Goal: Task Accomplishment & Management: Manage account settings

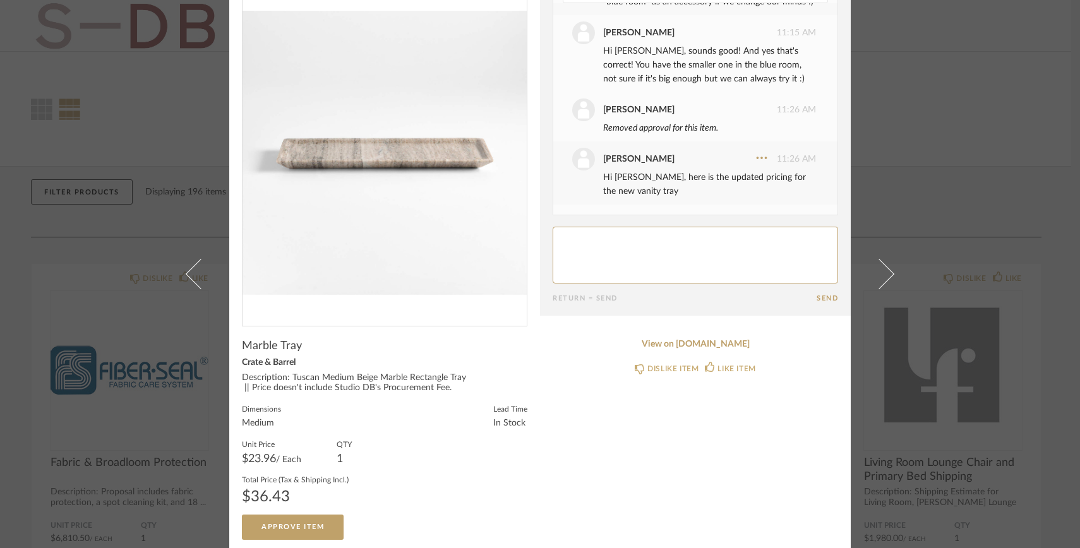
scroll to position [61, 0]
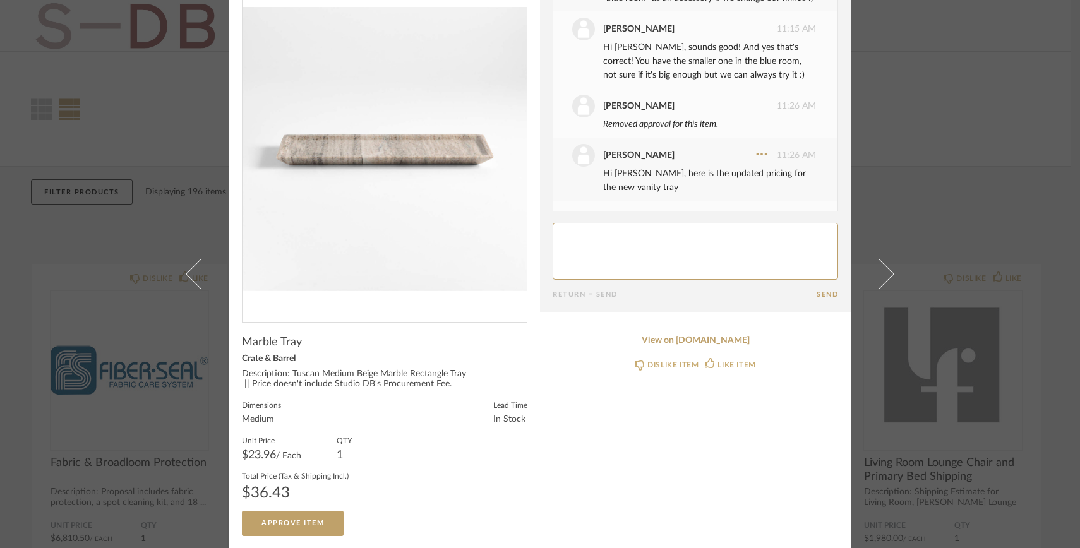
drag, startPoint x: 306, startPoint y: 520, endPoint x: 673, endPoint y: 264, distance: 447.0
click at [673, 264] on div "× Date September 19th Emily Grant 1:31 PM Approved this item. Today Lauren Pass…" at bounding box center [540, 244] width 622 height 610
click at [673, 264] on textarea at bounding box center [696, 251] width 286 height 57
type textarea "Thank you!!"
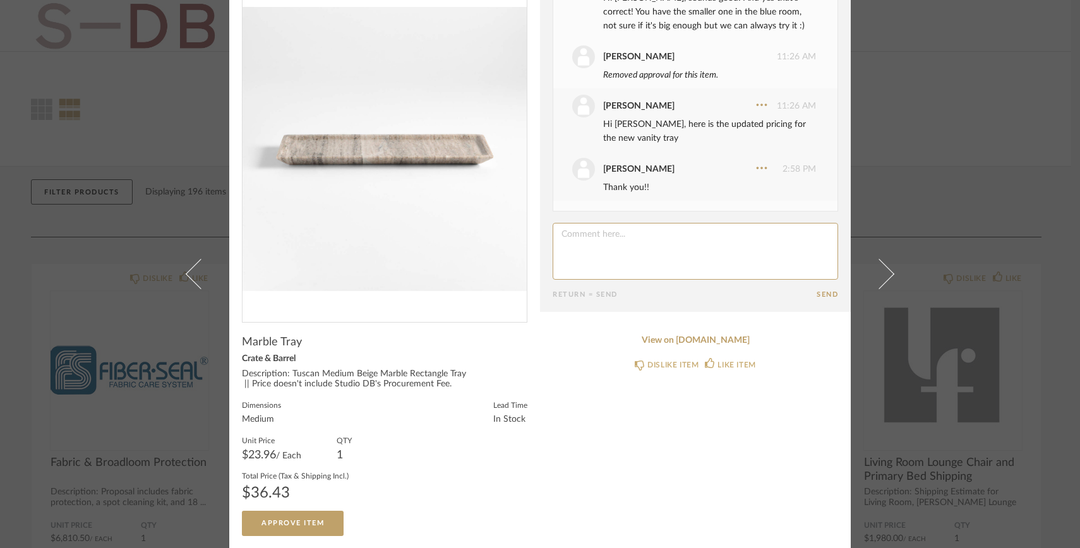
scroll to position [503, 0]
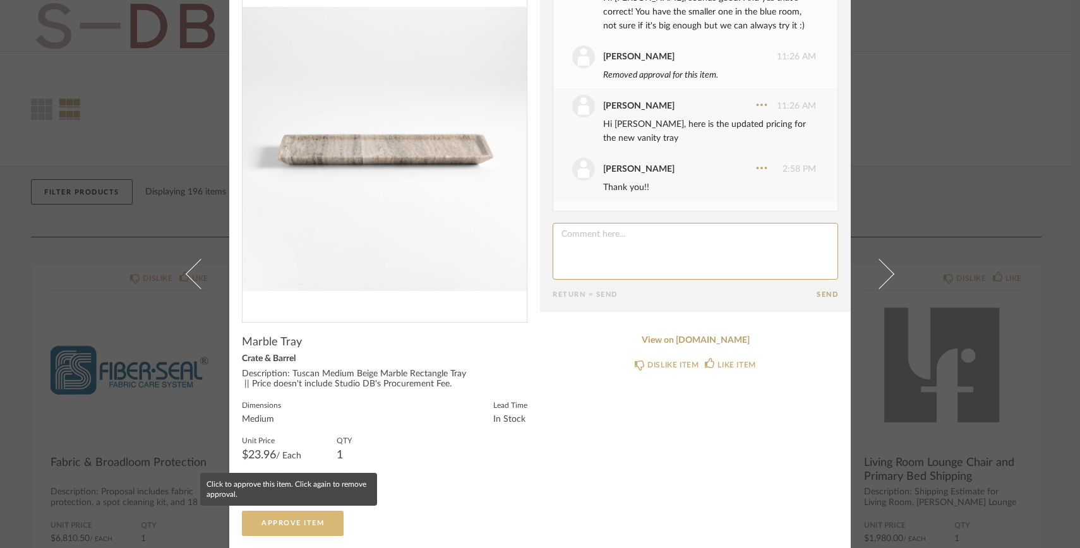
click at [301, 522] on span "Approve Item" at bounding box center [293, 523] width 63 height 7
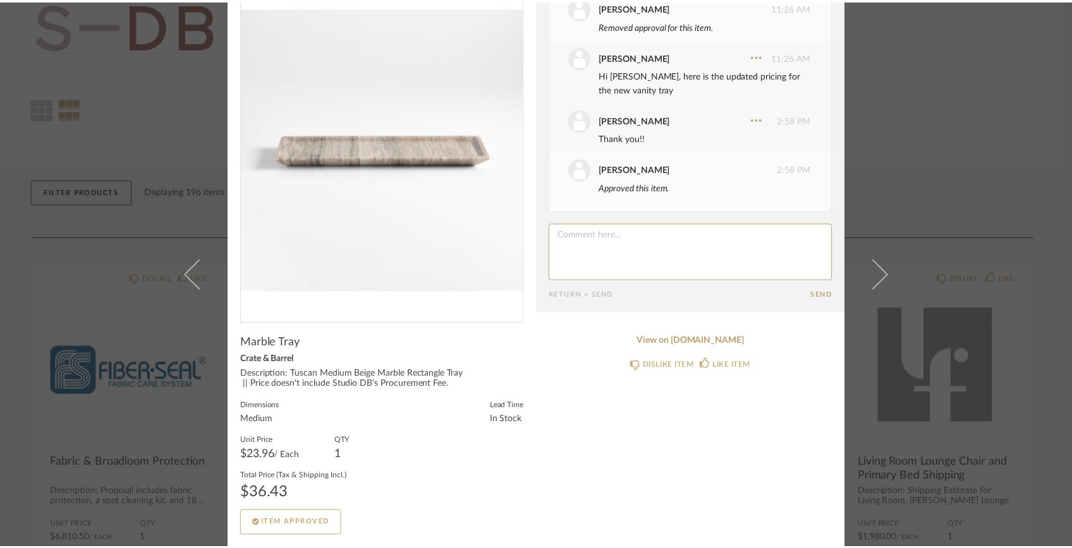
scroll to position [0, 0]
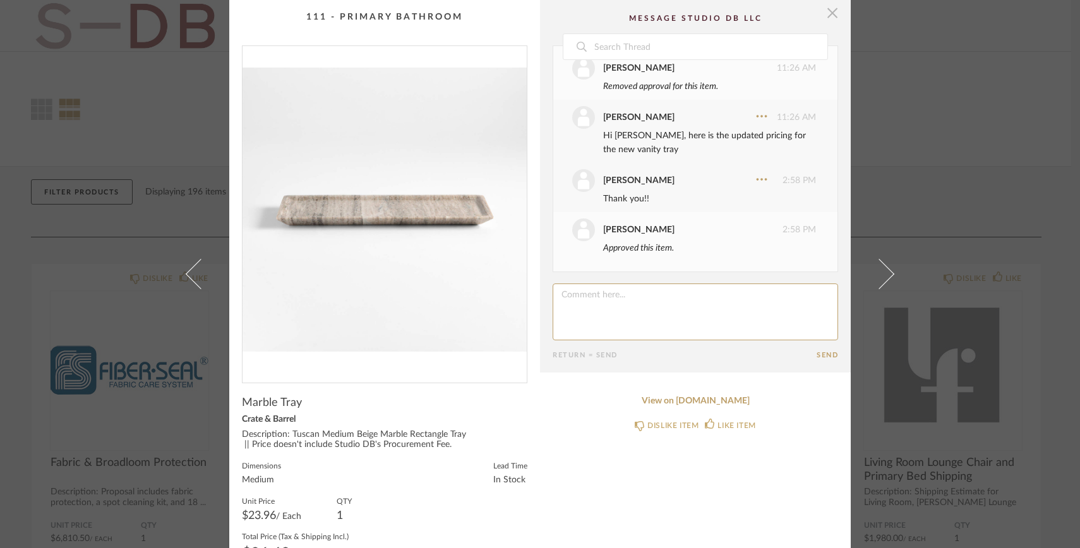
click at [833, 12] on span "button" at bounding box center [832, 12] width 25 height 25
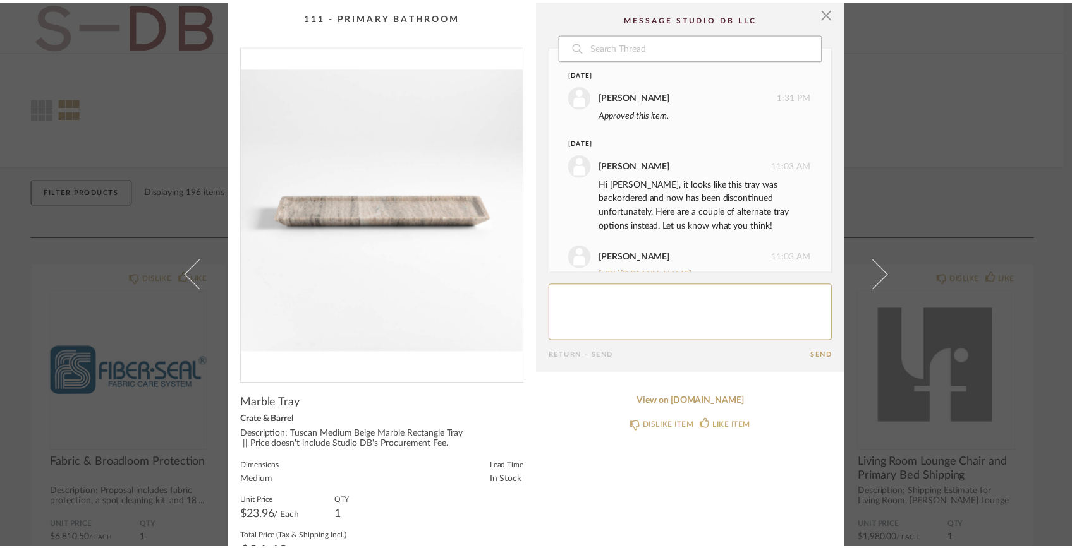
scroll to position [552, 0]
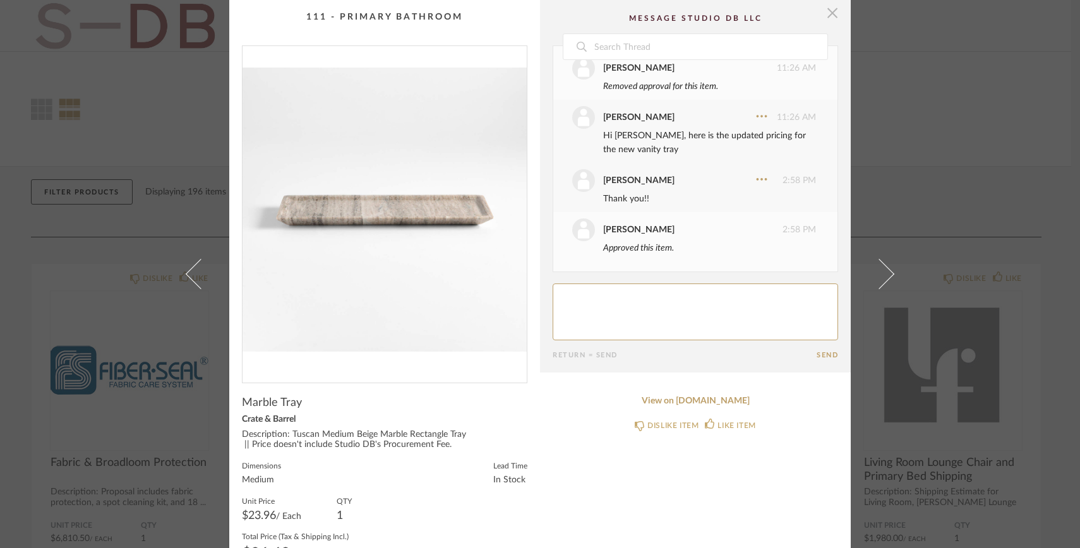
click at [820, 18] on span "button" at bounding box center [832, 12] width 25 height 25
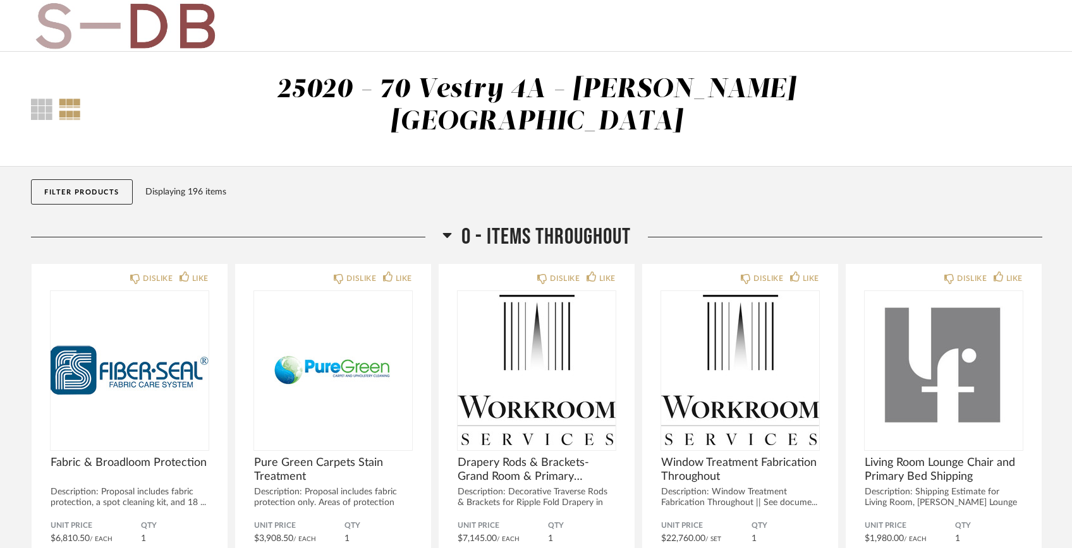
click at [60, 179] on button "Filter Products" at bounding box center [82, 191] width 102 height 25
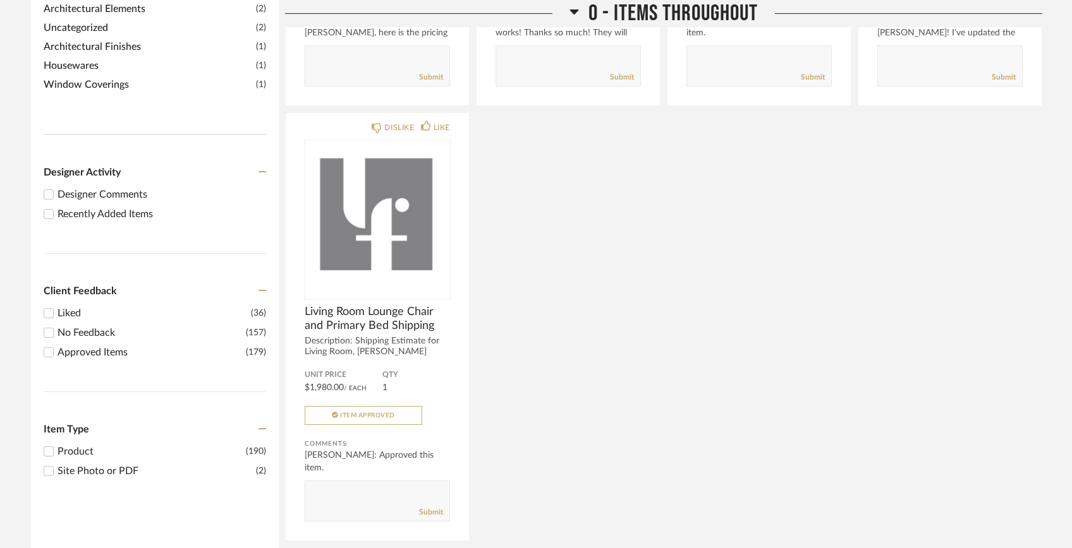
scroll to position [635, 0]
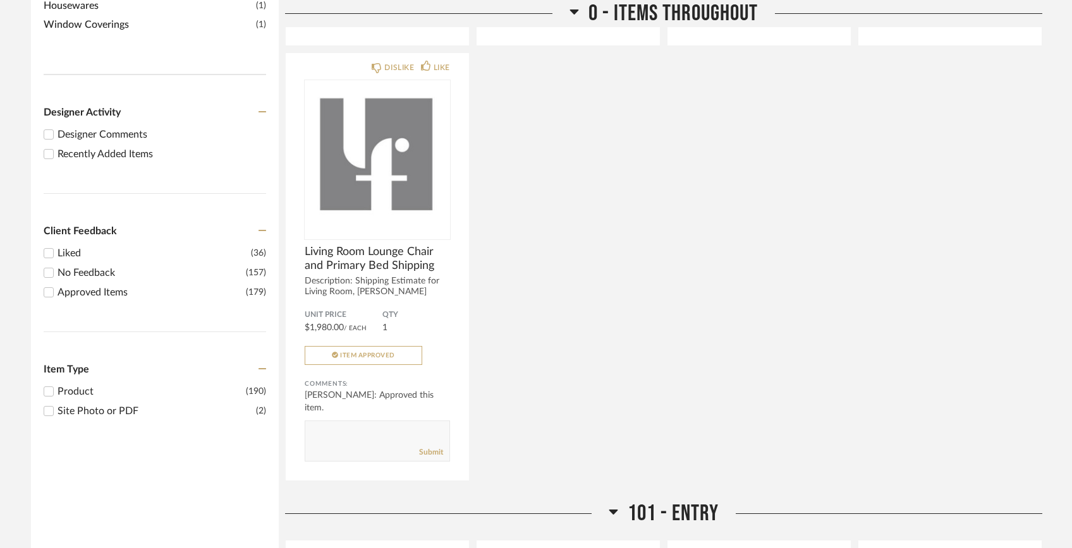
click at [99, 147] on div "Recently Added Items" at bounding box center [161, 154] width 208 height 15
click at [56, 147] on input "Recently Added Items" at bounding box center [48, 154] width 15 height 15
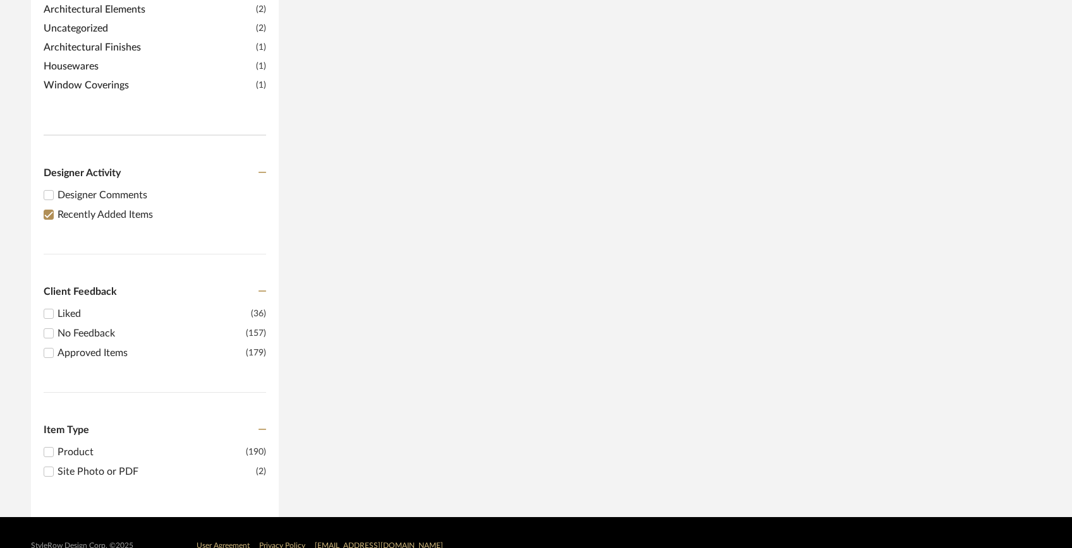
scroll to position [0, 0]
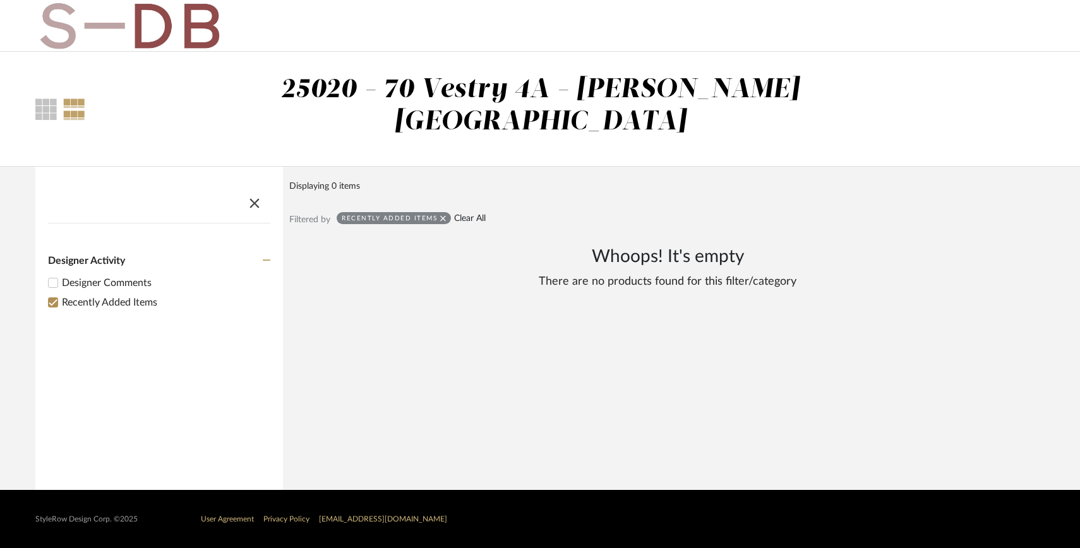
click at [469, 214] on link "Clear All" at bounding box center [470, 219] width 32 height 11
checkbox input "false"
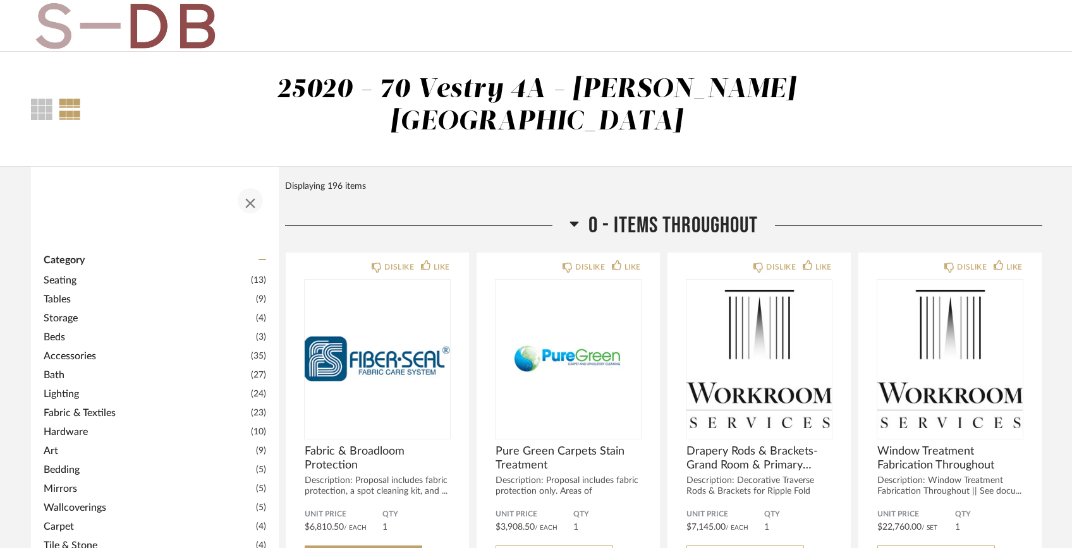
click at [250, 186] on span "button" at bounding box center [250, 201] width 30 height 30
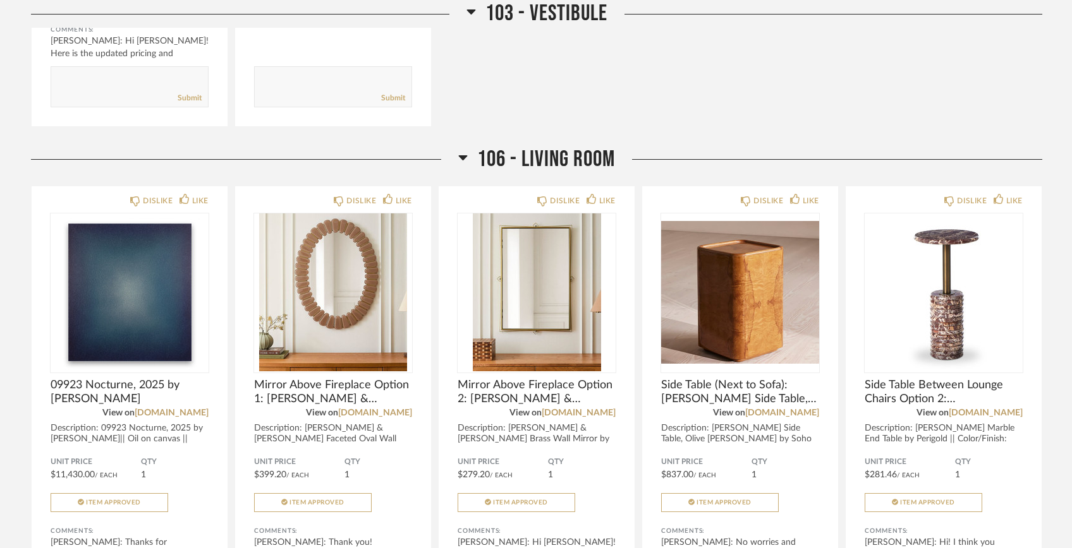
scroll to position [2299, 0]
